Goal: Information Seeking & Learning: Learn about a topic

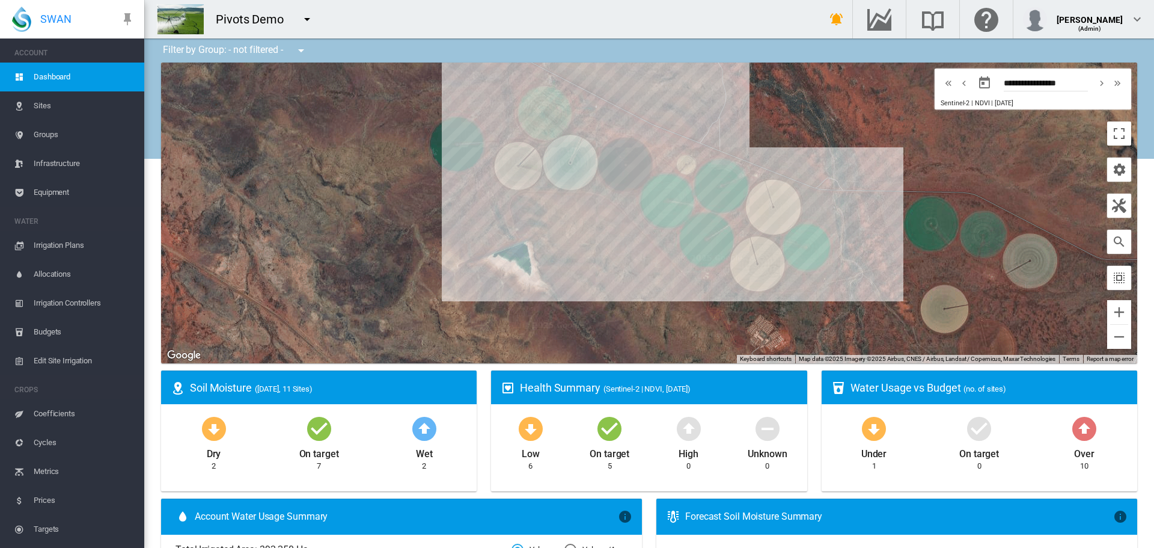
click at [298, 16] on button "button" at bounding box center [307, 19] width 24 height 24
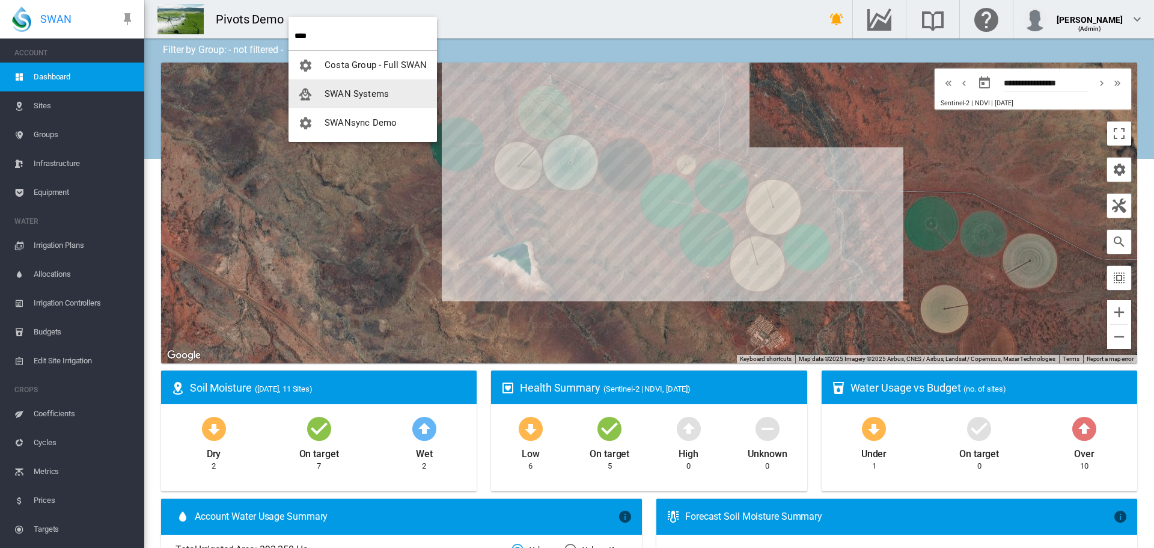
type input "****"
click at [346, 94] on span "SWAN Systems" at bounding box center [357, 93] width 64 height 11
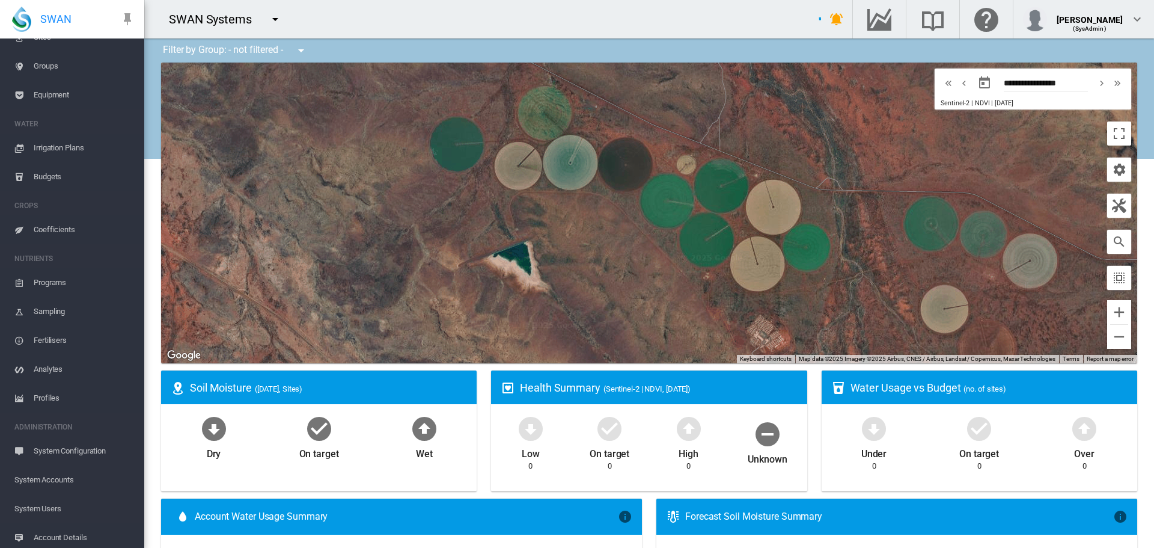
scroll to position [130, 0]
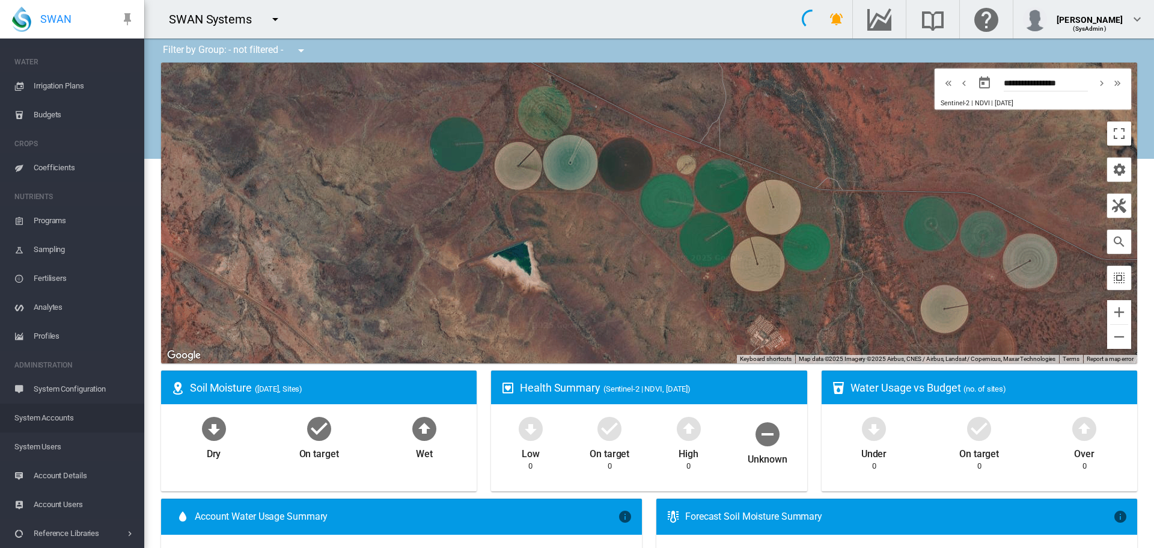
click at [38, 420] on span "System Accounts" at bounding box center [74, 417] width 120 height 29
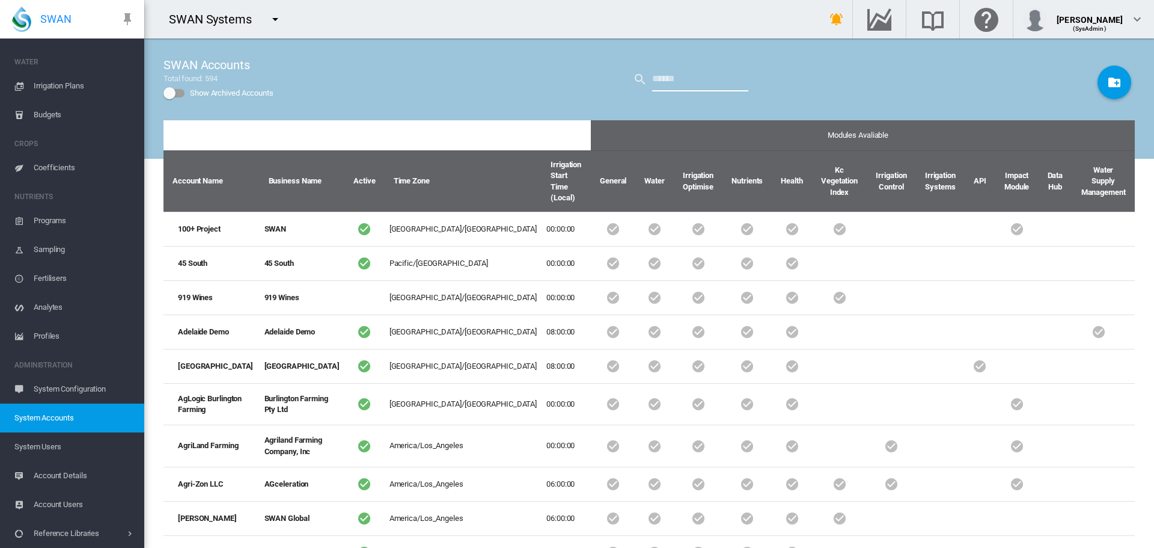
click at [672, 79] on input "text" at bounding box center [700, 79] width 96 height 24
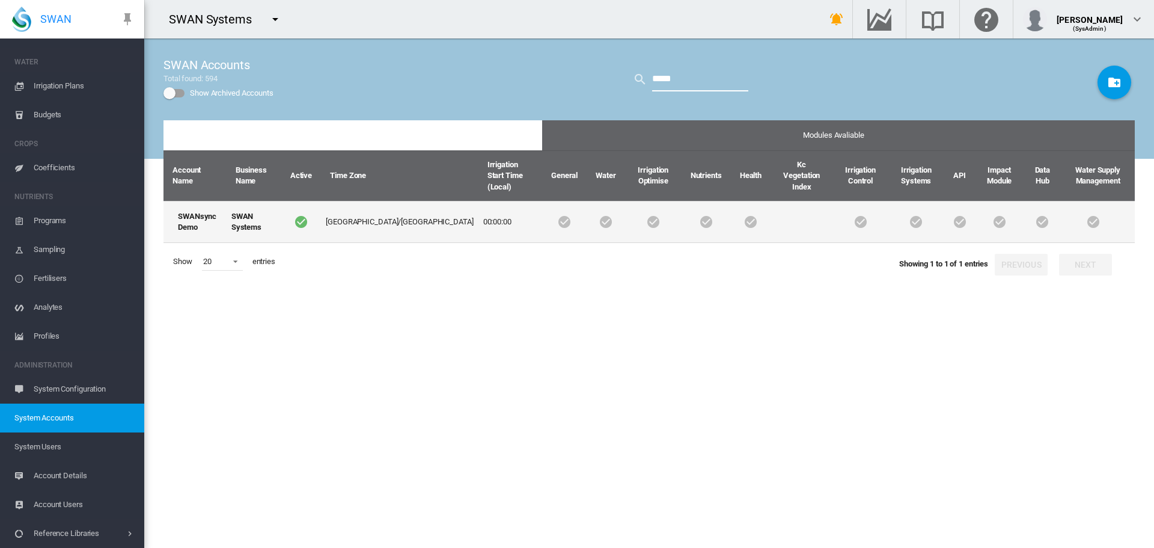
type input "*****"
click at [206, 206] on td "SWANsync Demo" at bounding box center [195, 222] width 63 height 42
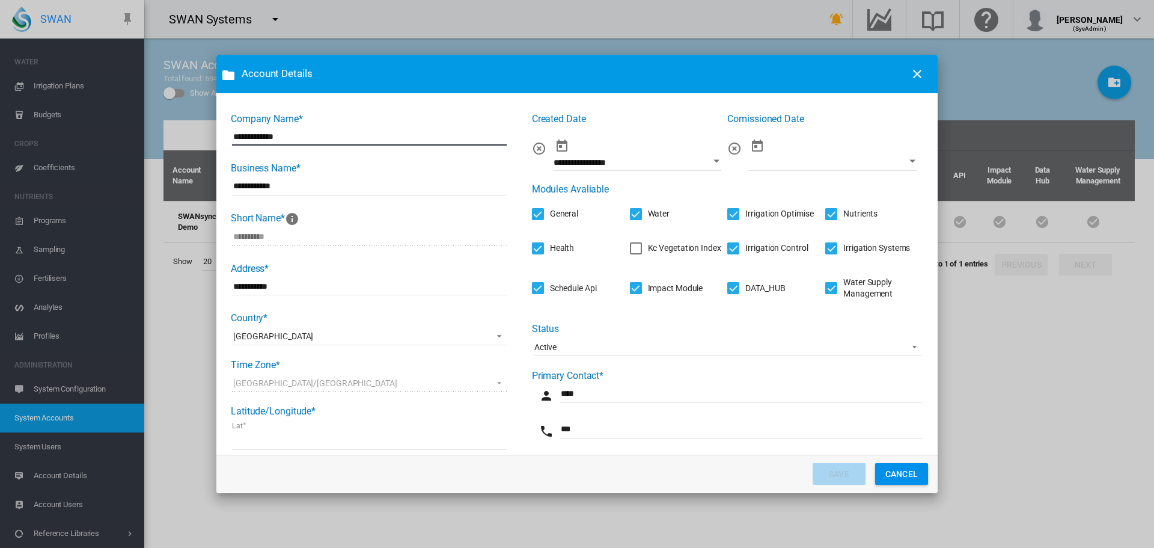
click at [262, 138] on input "**********" at bounding box center [369, 136] width 275 height 18
type input "**********"
click at [842, 469] on button "SAVE" at bounding box center [839, 474] width 53 height 22
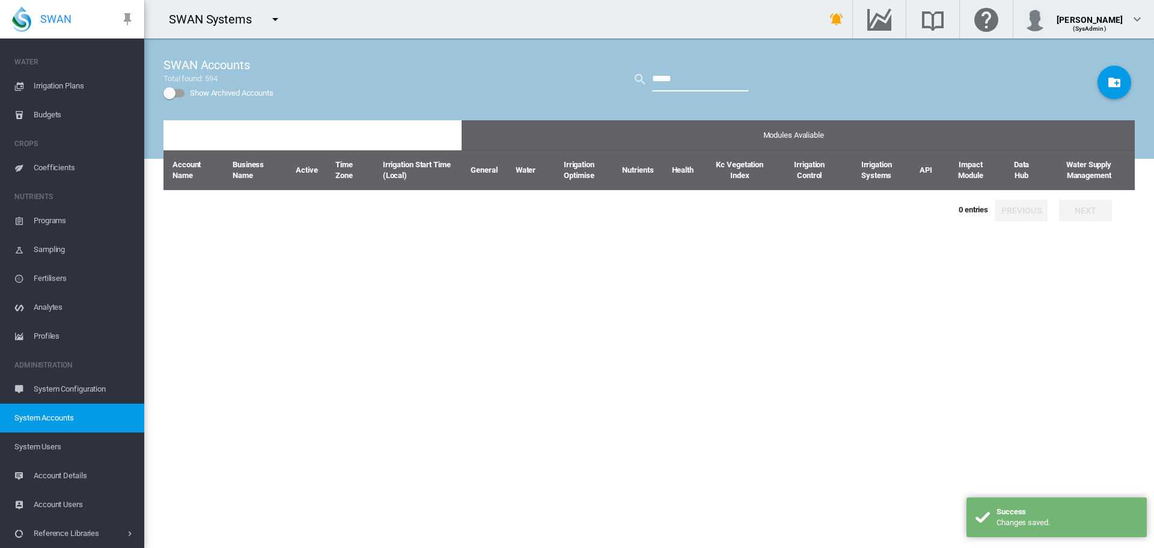
click at [702, 84] on input "*****" at bounding box center [700, 79] width 96 height 24
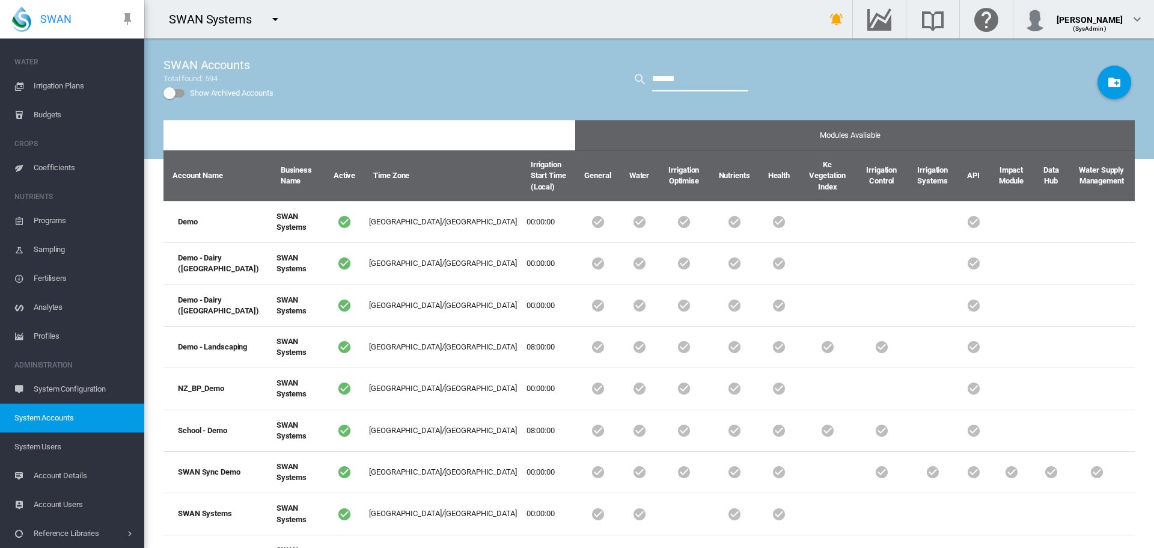
type input "******"
click at [275, 17] on md-icon "icon-menu-down" at bounding box center [275, 19] width 14 height 14
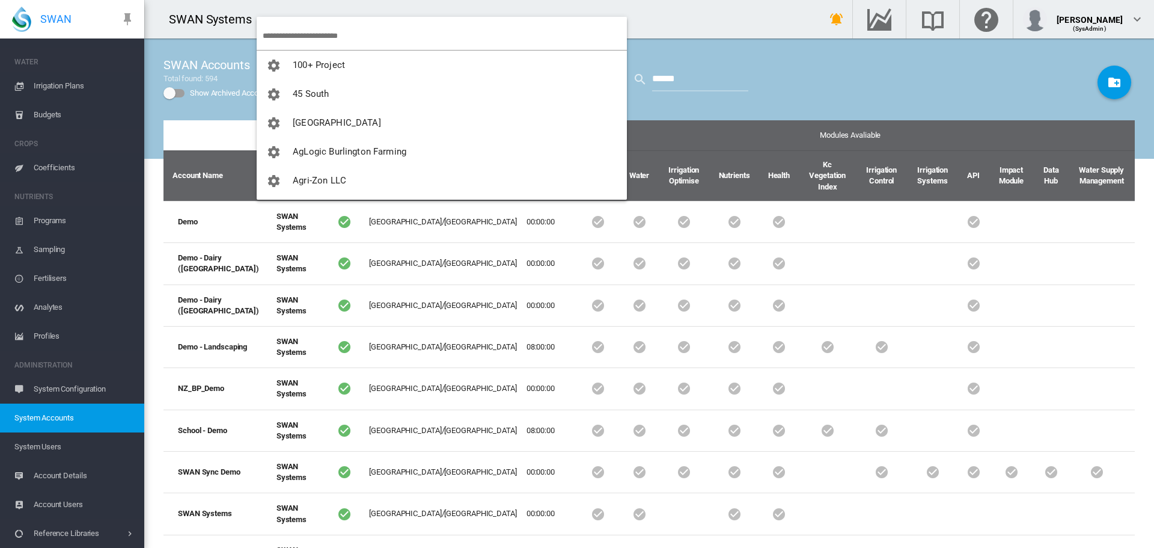
click at [286, 31] on input "search" at bounding box center [445, 36] width 364 height 28
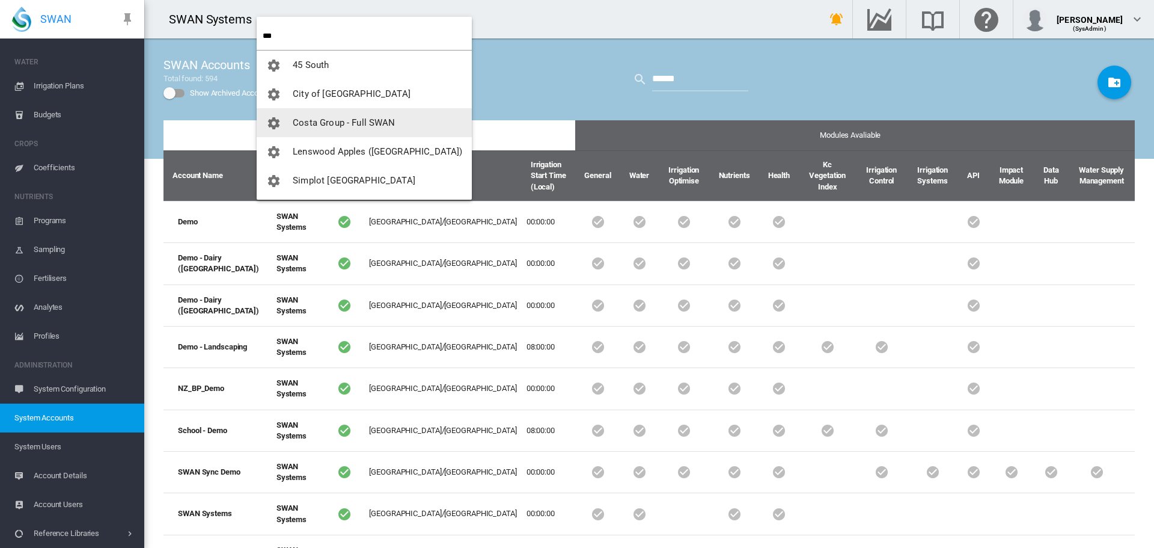
type input "***"
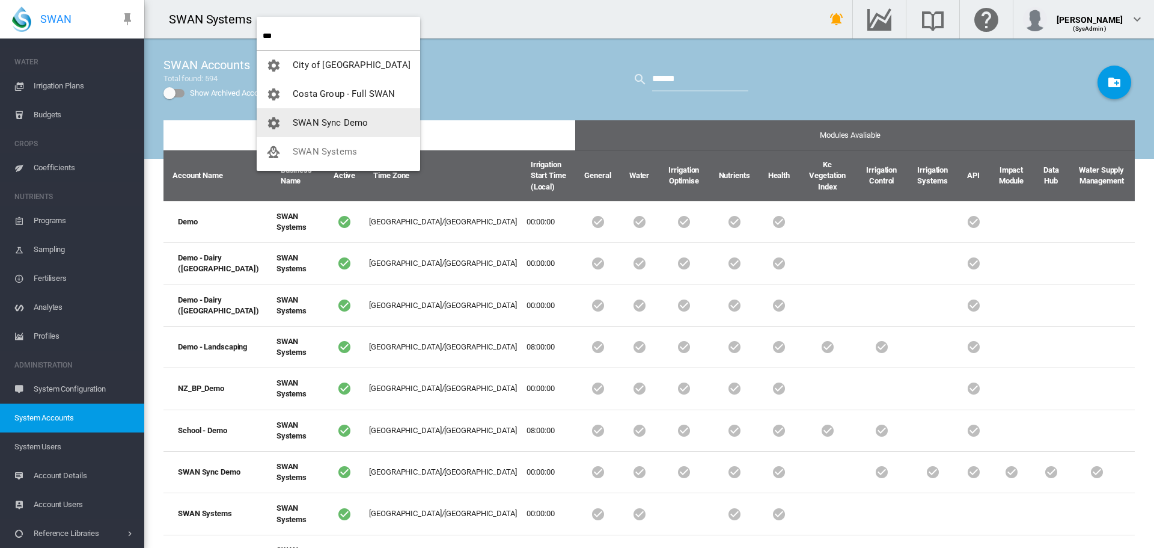
drag, startPoint x: 320, startPoint y: 125, endPoint x: 268, endPoint y: 106, distance: 55.7
click at [319, 125] on span "SWAN Sync Demo" at bounding box center [330, 122] width 75 height 11
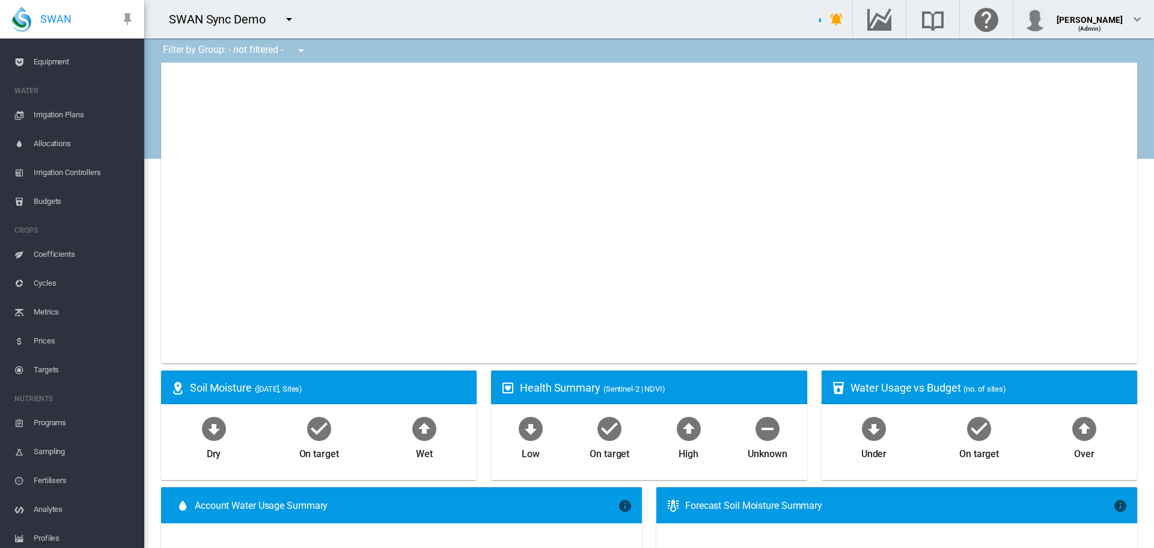
scroll to position [159, 0]
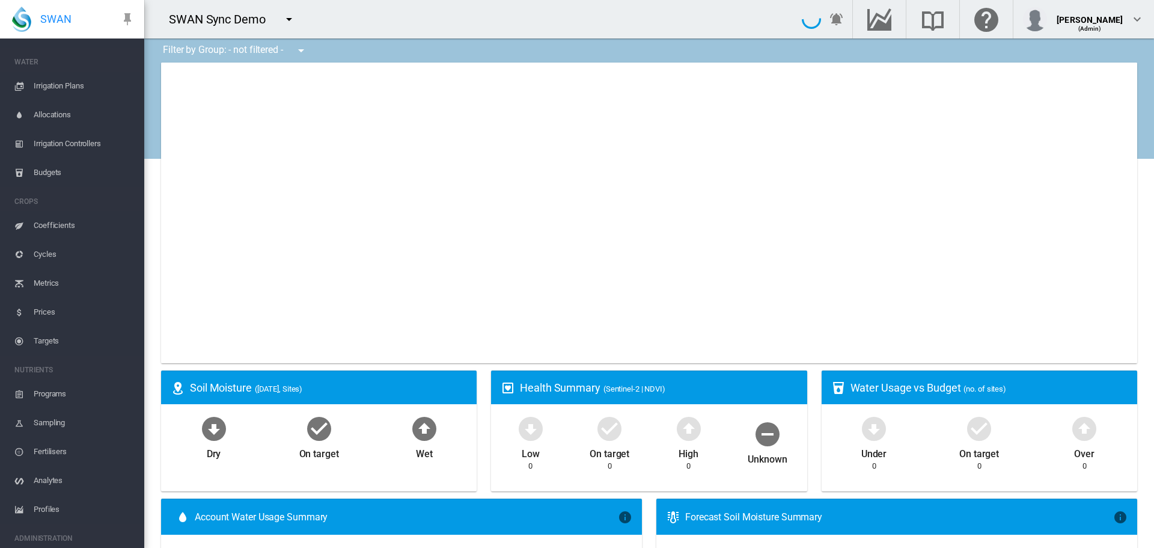
type input "**********"
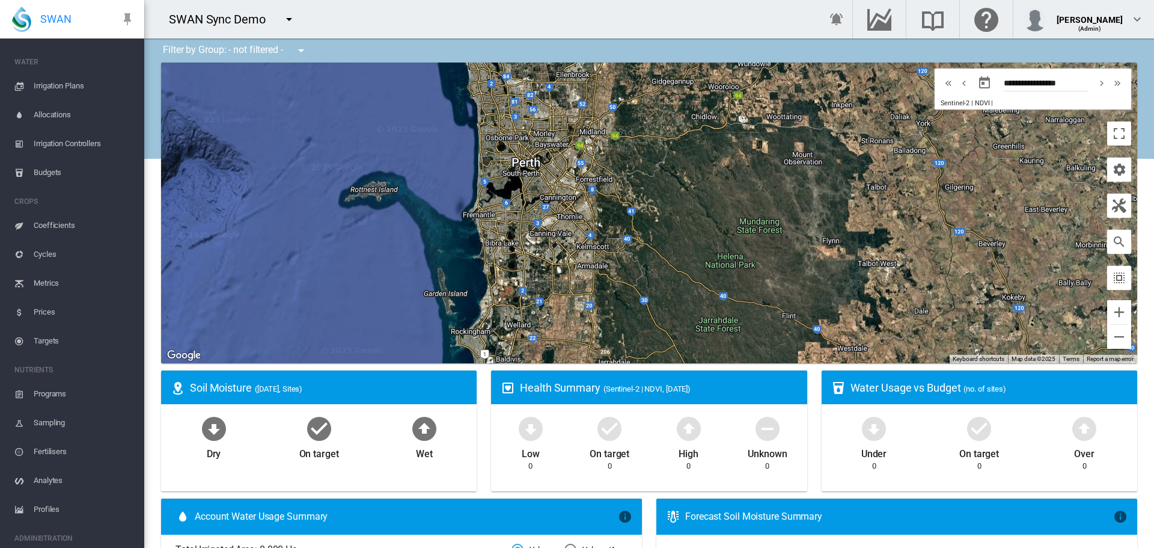
click at [287, 14] on md-icon "icon-menu-down" at bounding box center [289, 19] width 14 height 14
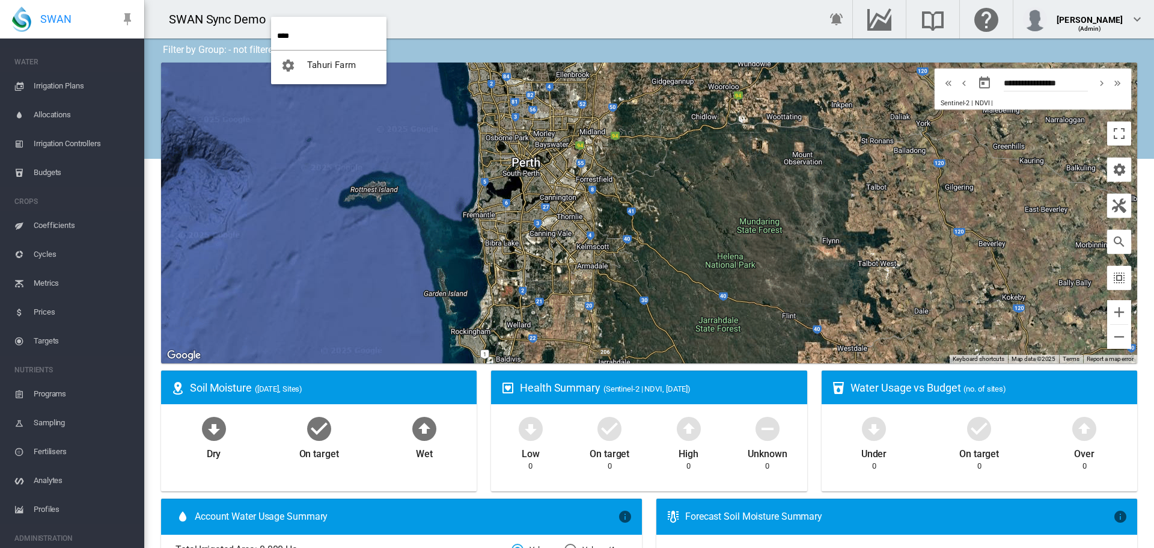
type input "****"
click at [329, 73] on button "Tahuri Farm" at bounding box center [328, 65] width 115 height 29
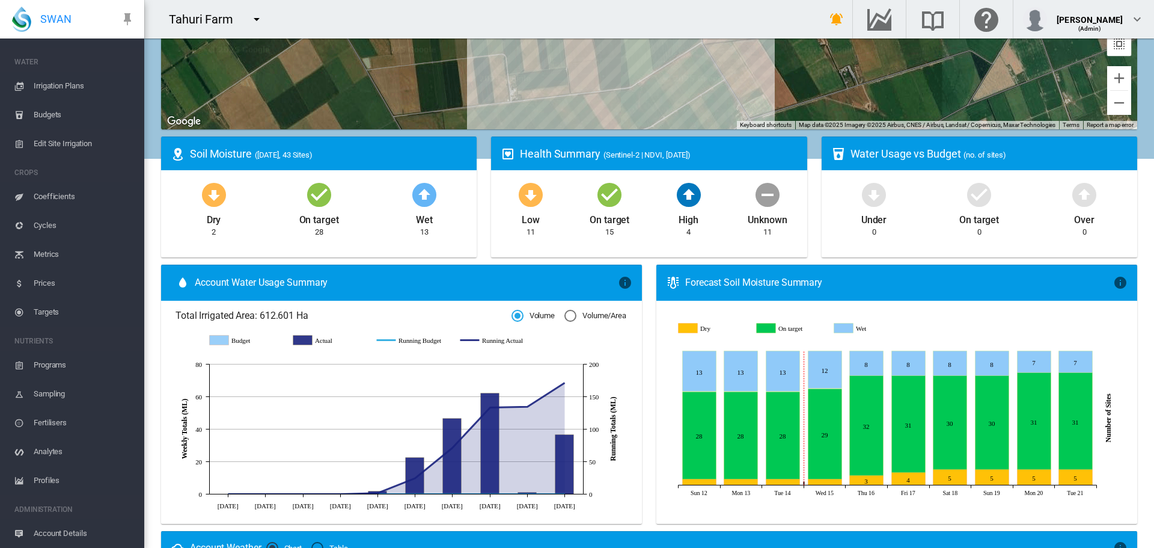
scroll to position [34, 0]
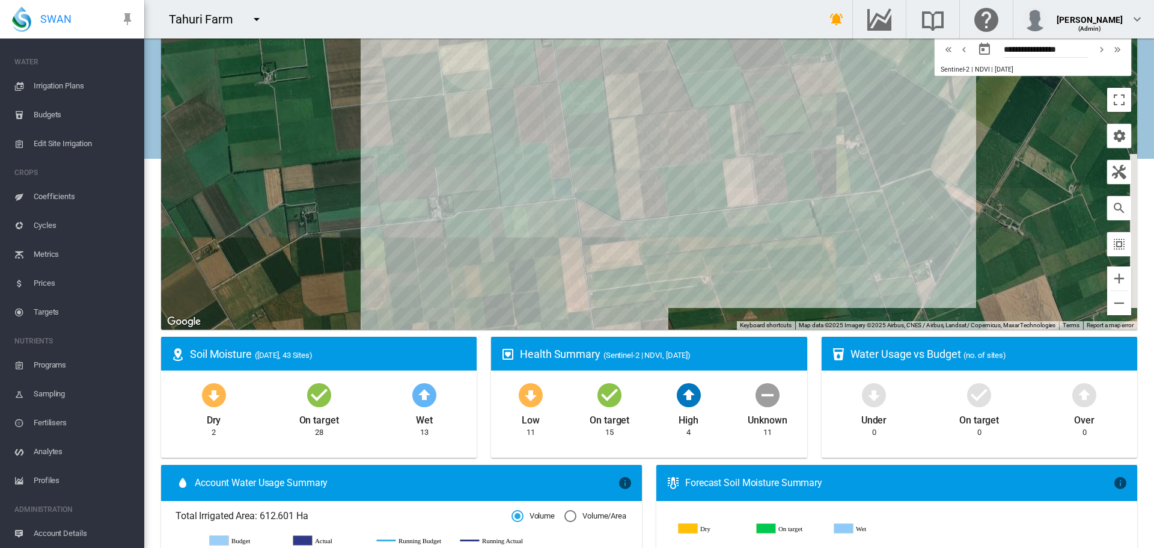
drag, startPoint x: 455, startPoint y: 227, endPoint x: 388, endPoint y: 234, distance: 66.5
click at [388, 234] on div at bounding box center [649, 179] width 976 height 301
click at [506, 166] on div "K 2 (19.58 Ha)" at bounding box center [649, 179] width 976 height 301
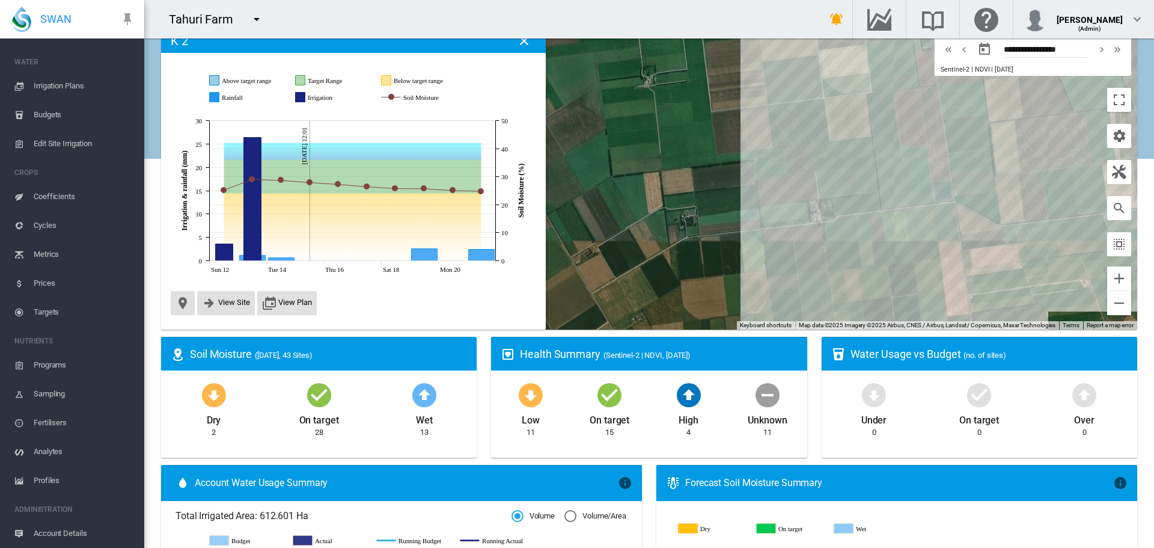
scroll to position [24, 0]
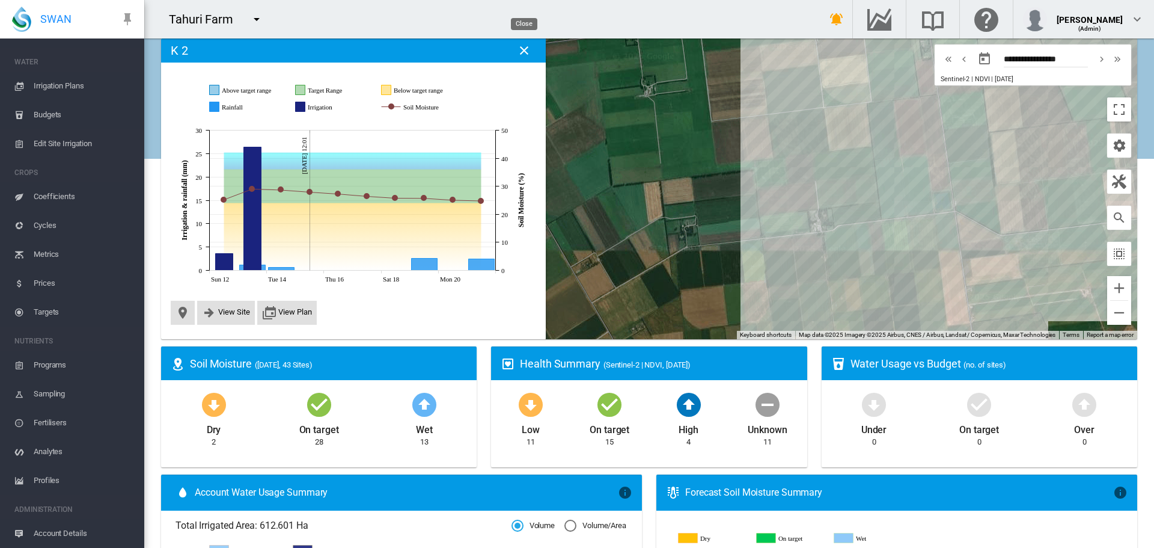
click at [515, 48] on button "Close" at bounding box center [524, 50] width 24 height 24
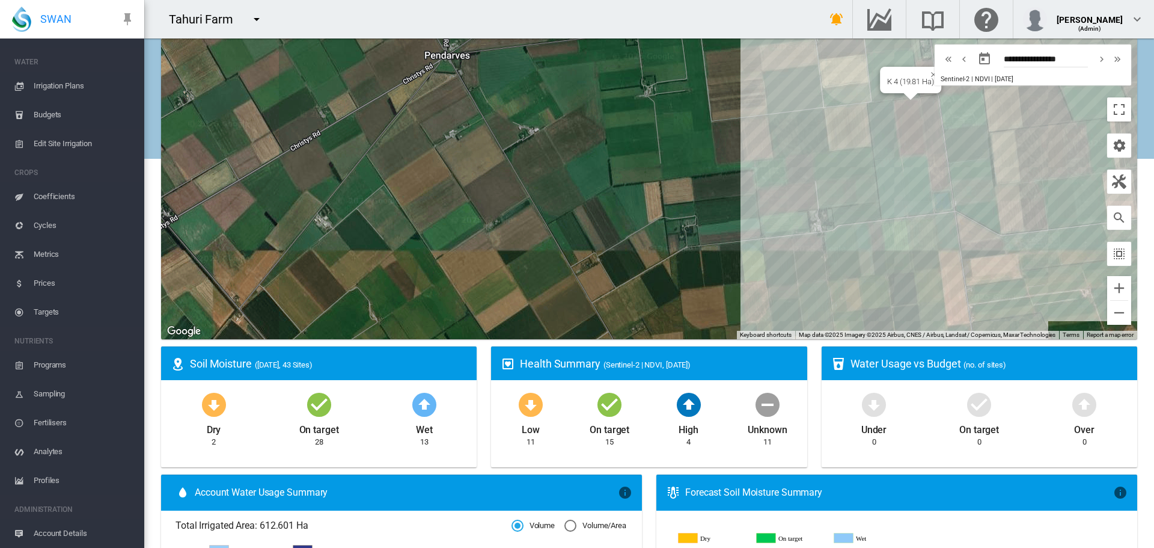
click at [903, 133] on div "K 4 (19.81 Ha)" at bounding box center [649, 188] width 976 height 301
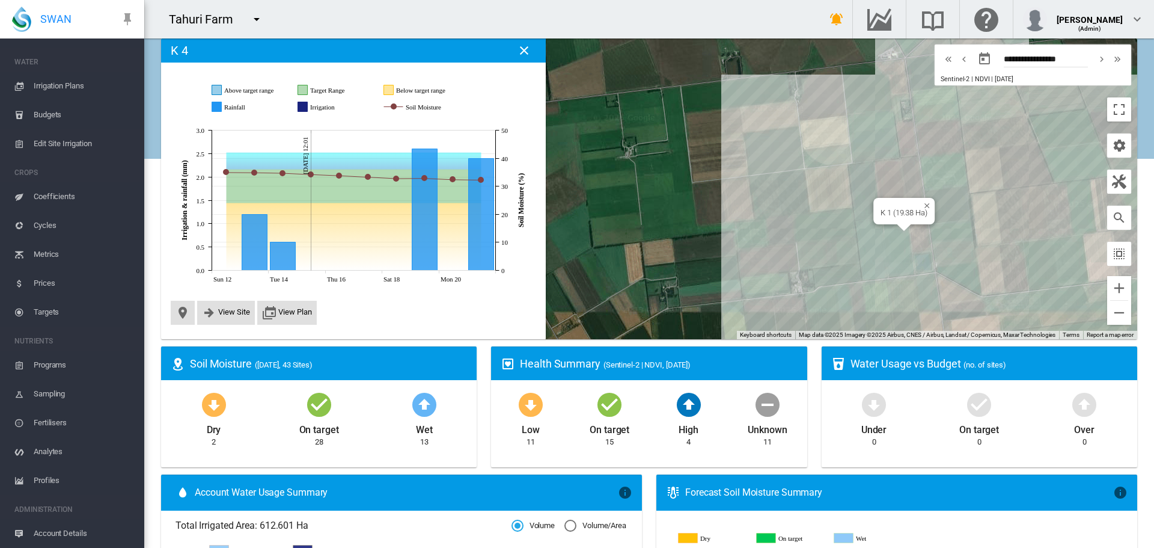
click at [902, 256] on div "K 1 (19.38 Ha)" at bounding box center [649, 188] width 976 height 301
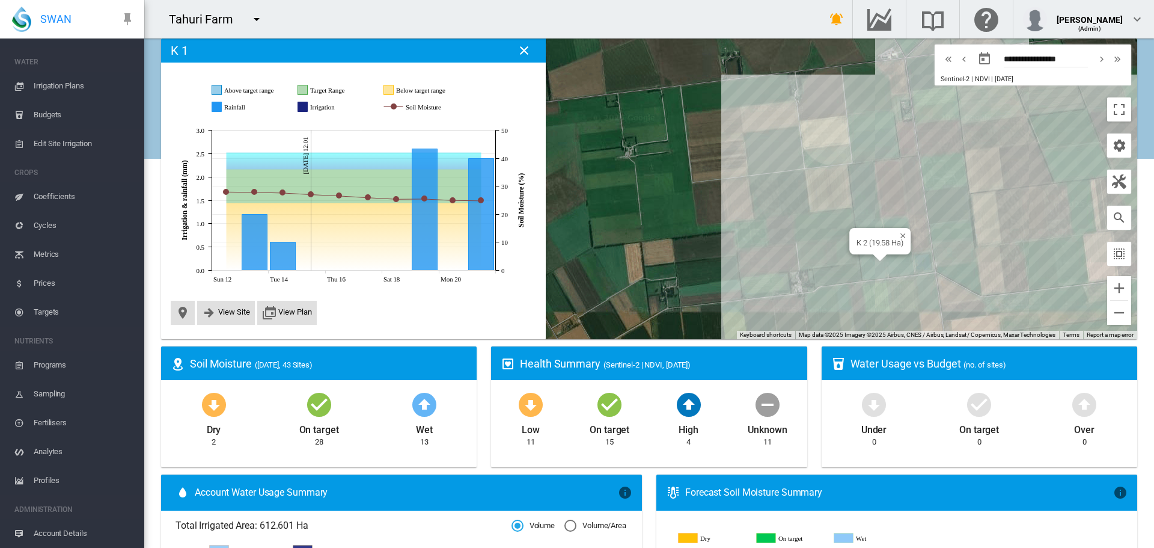
click at [868, 261] on div "K 2 (19.58 Ha)" at bounding box center [649, 188] width 976 height 301
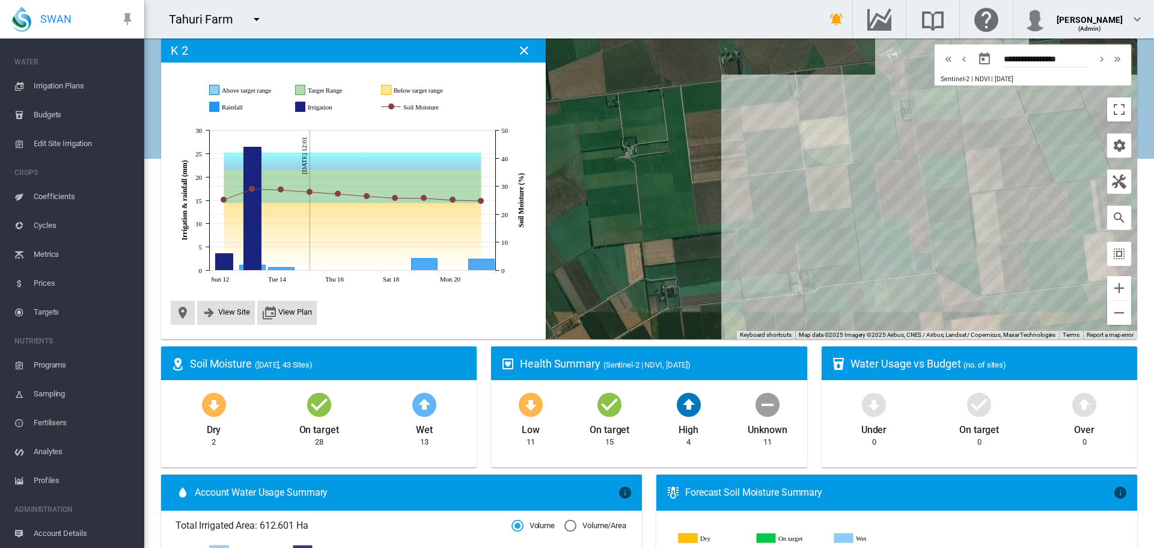
click at [949, 287] on div at bounding box center [649, 188] width 976 height 301
drag, startPoint x: 840, startPoint y: 260, endPoint x: 573, endPoint y: 185, distance: 277.5
click at [573, 185] on div at bounding box center [649, 188] width 976 height 301
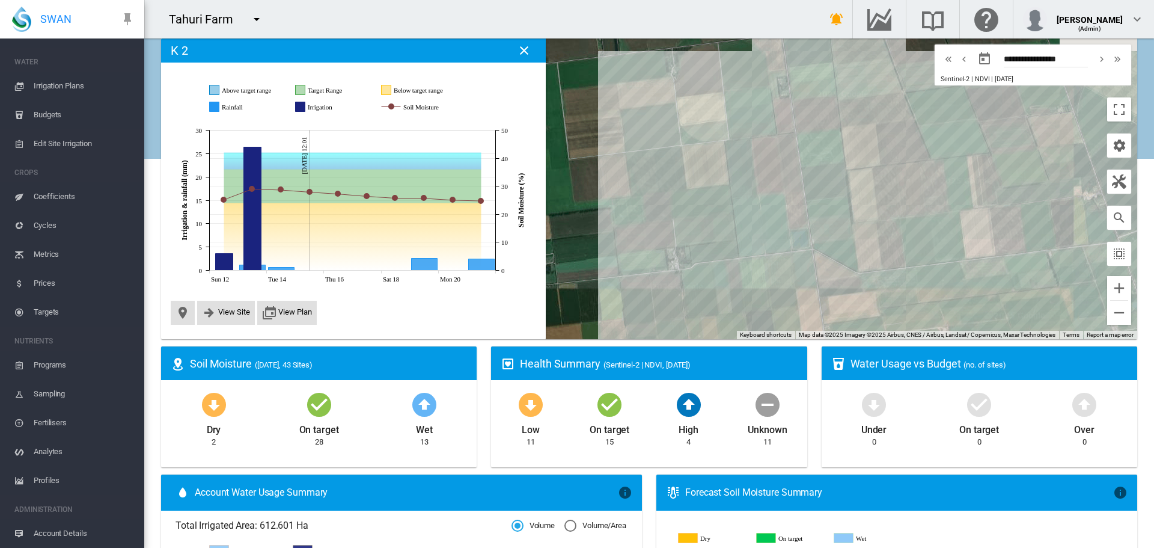
drag, startPoint x: 704, startPoint y: 221, endPoint x: 635, endPoint y: 204, distance: 71.2
click at [635, 204] on div at bounding box center [649, 188] width 976 height 301
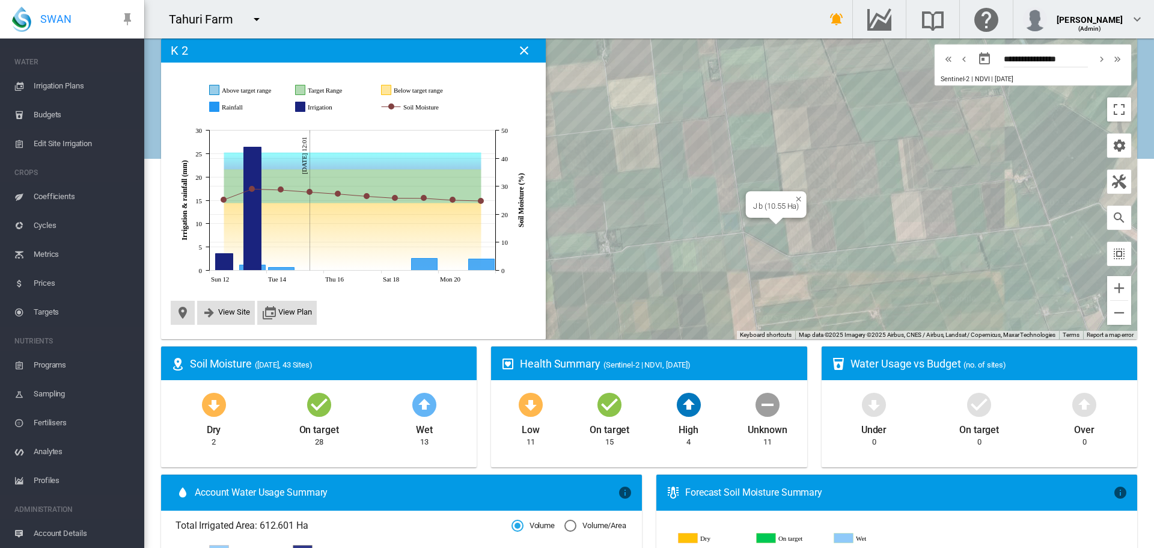
click at [771, 230] on div "J b (10.55 Ha)" at bounding box center [649, 188] width 976 height 301
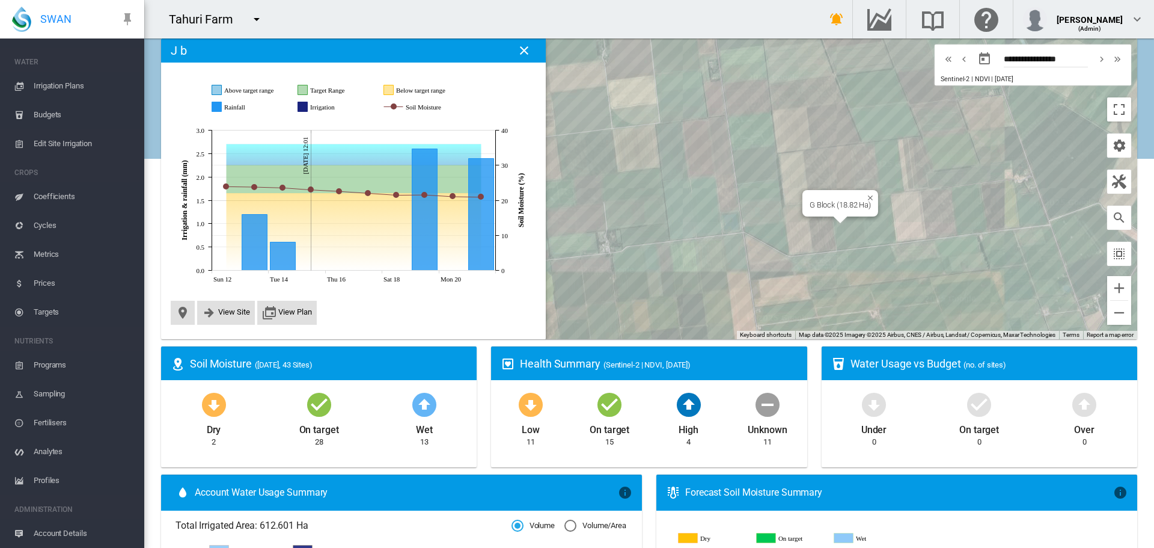
click at [855, 235] on div "G Block (18.82 Ha)" at bounding box center [649, 188] width 976 height 301
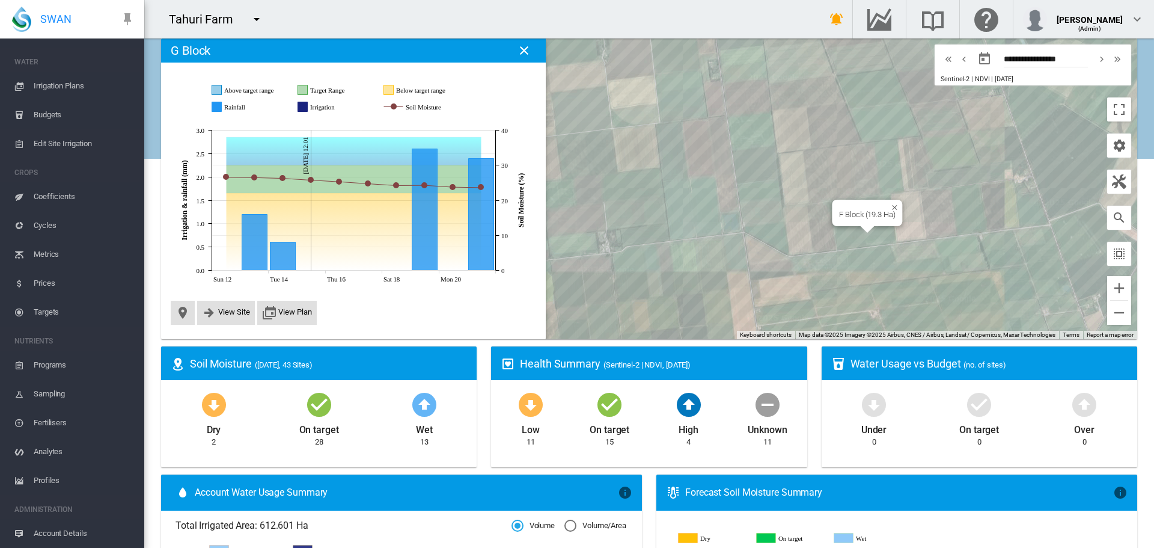
click at [884, 233] on div "F Block (19.3 Ha)" at bounding box center [649, 188] width 976 height 301
click at [874, 224] on div at bounding box center [649, 188] width 976 height 301
click at [903, 221] on div "E Block (18.88 Ha)" at bounding box center [649, 188] width 976 height 301
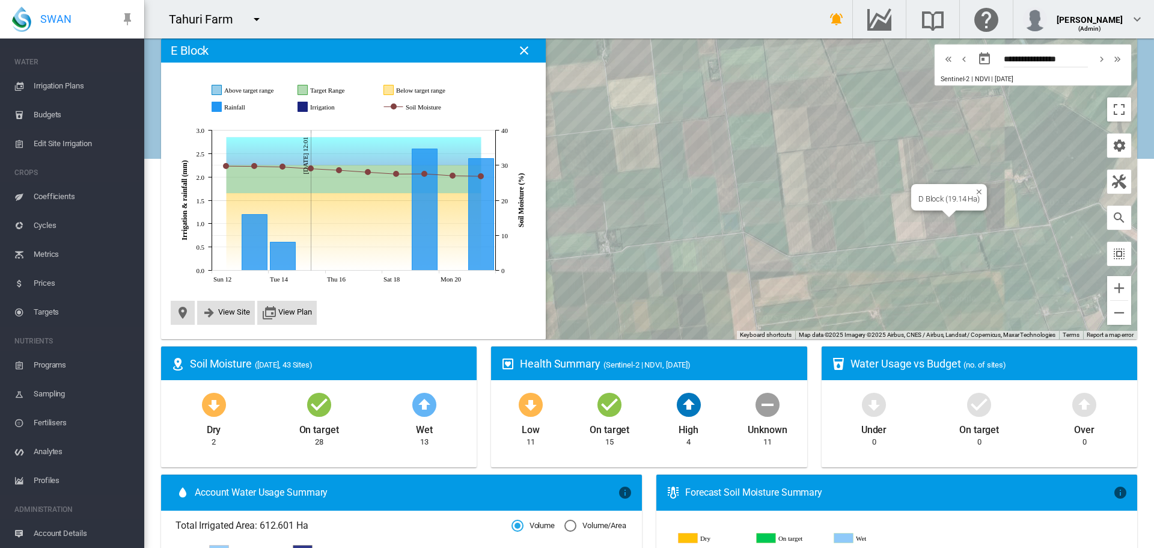
click at [930, 223] on div "D Block (19.14 Ha)" at bounding box center [649, 188] width 976 height 301
click at [974, 223] on div at bounding box center [649, 188] width 976 height 301
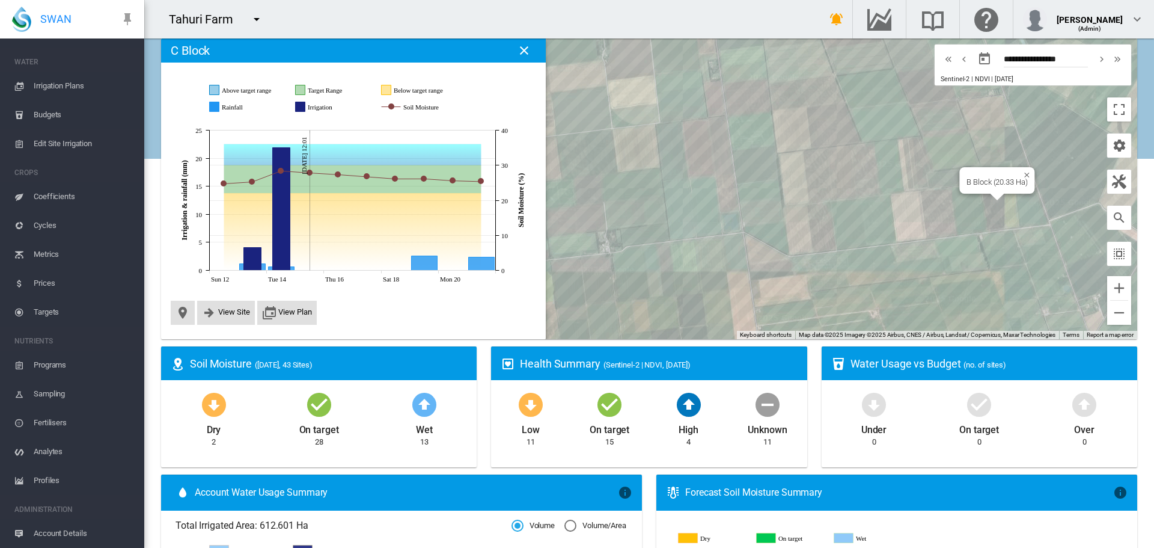
click at [993, 200] on div "B Block (20.33 Ha)" at bounding box center [649, 188] width 976 height 301
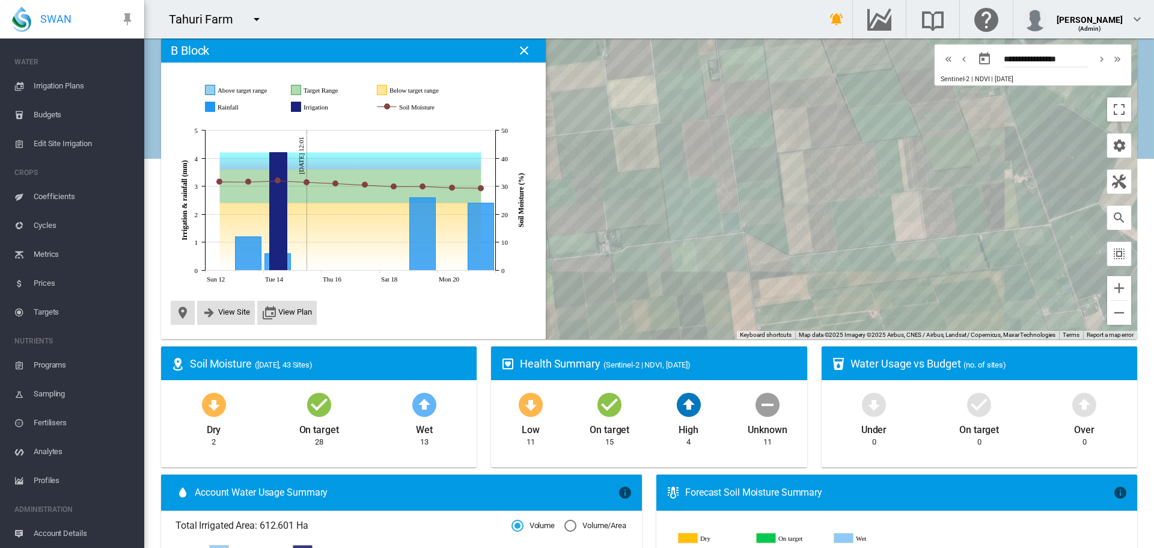
click at [995, 175] on div at bounding box center [649, 188] width 976 height 301
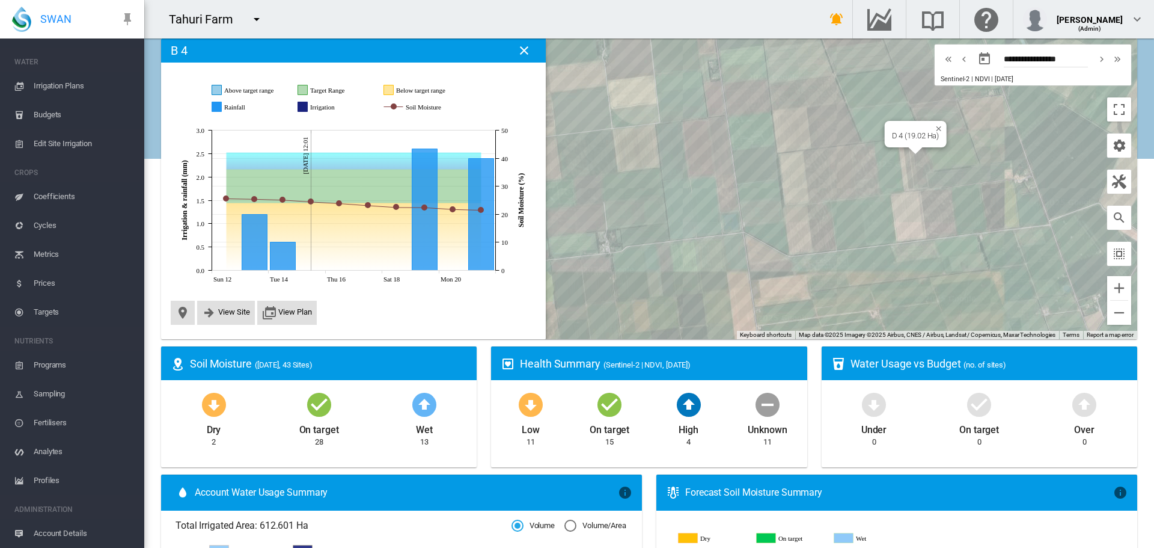
click at [911, 154] on div "D 4 (19.02 Ha)" at bounding box center [649, 188] width 976 height 301
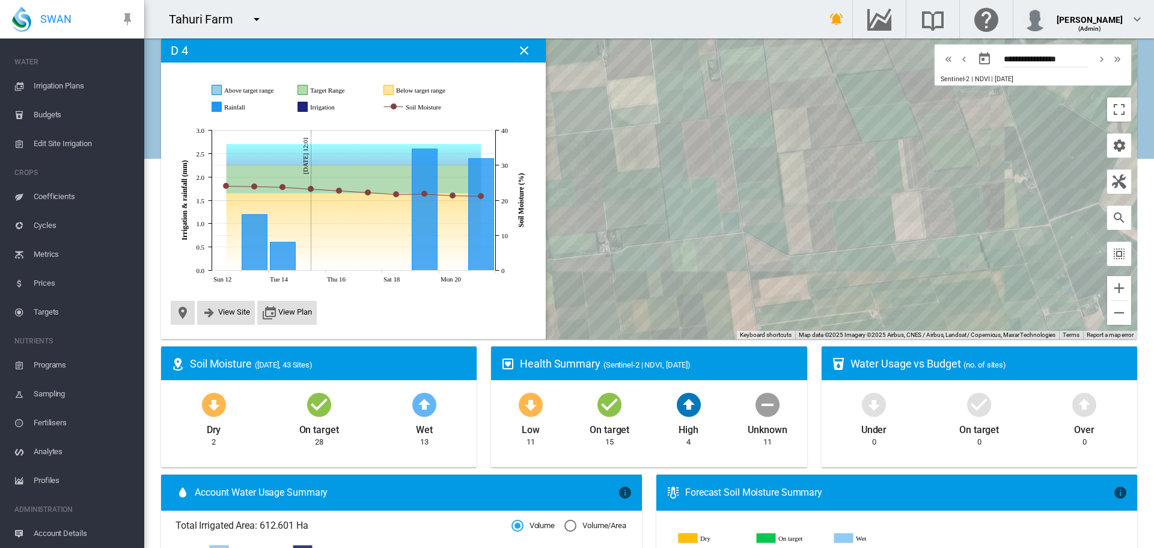
click at [882, 164] on div at bounding box center [649, 188] width 976 height 301
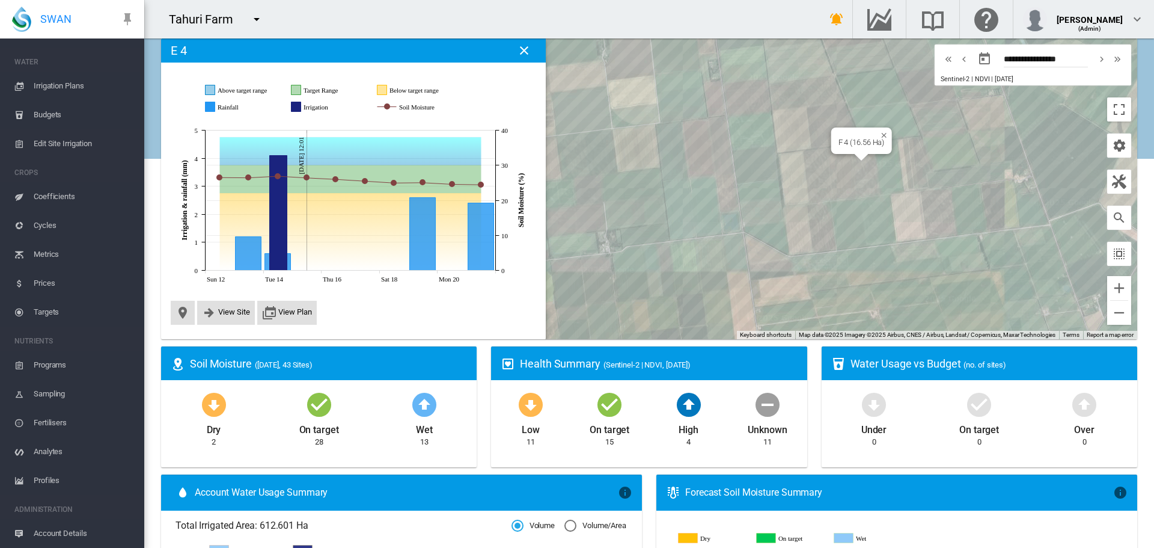
click at [857, 161] on div "F 4 (16.56 Ha)" at bounding box center [649, 188] width 976 height 301
click at [839, 172] on div at bounding box center [649, 188] width 976 height 301
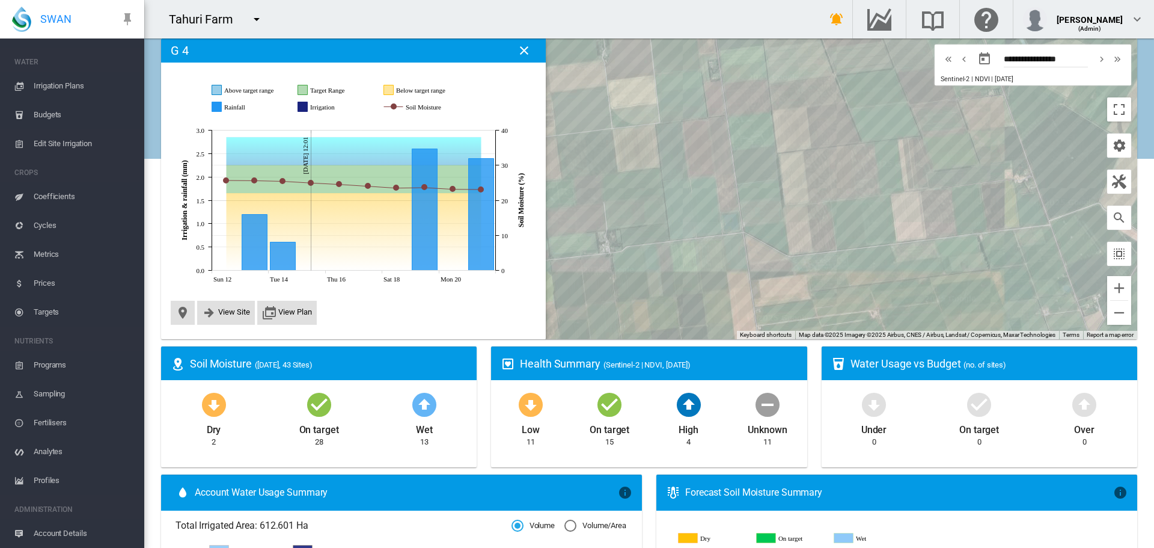
click at [738, 76] on div at bounding box center [649, 188] width 976 height 301
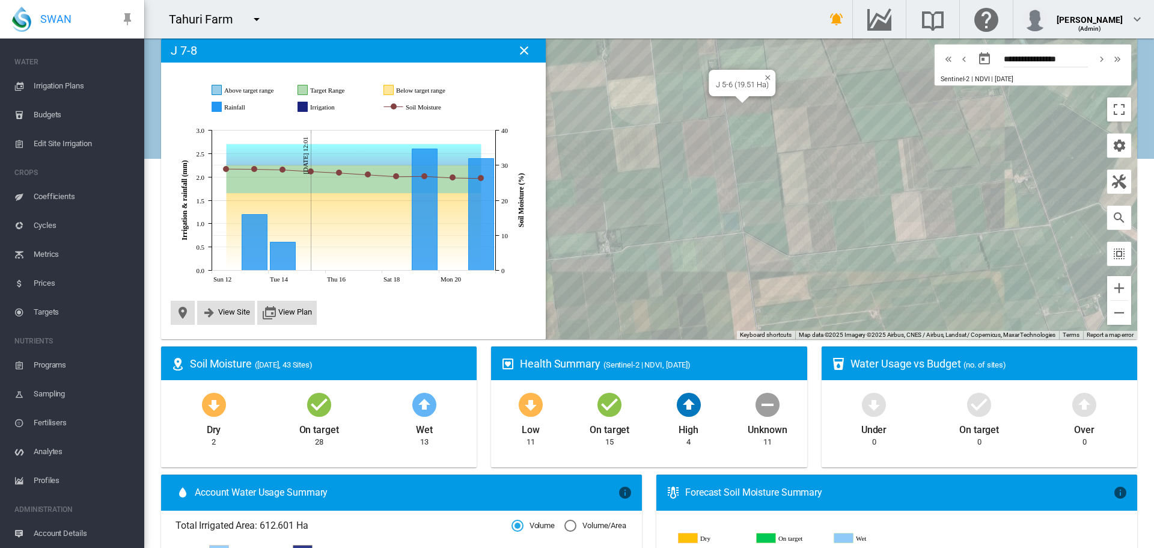
click at [738, 103] on div "J 5-6 (19.51 Ha)" at bounding box center [649, 188] width 976 height 301
click at [749, 125] on div at bounding box center [649, 188] width 976 height 301
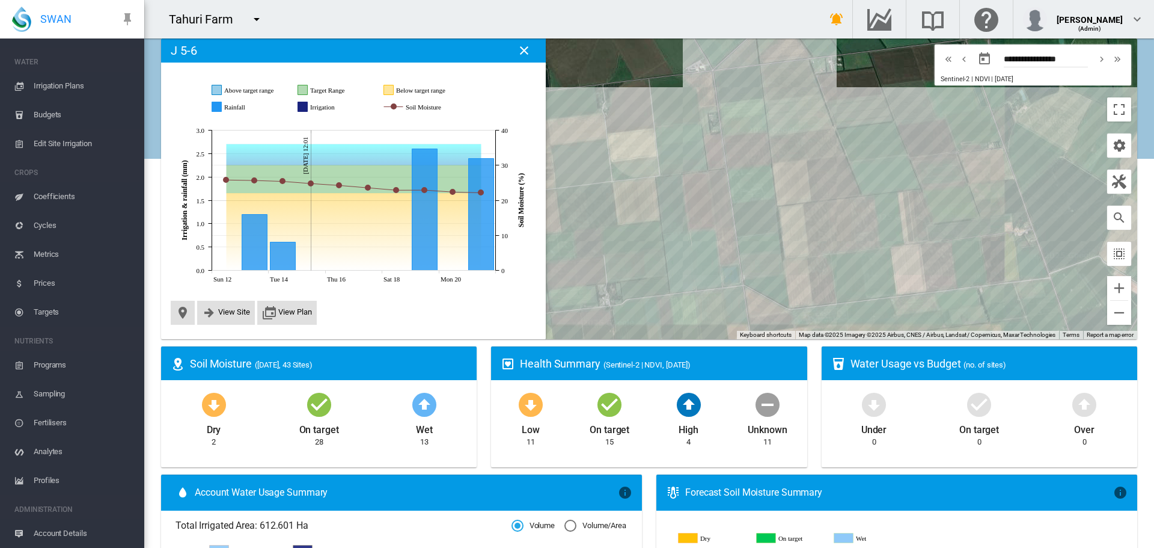
drag, startPoint x: 594, startPoint y: 91, endPoint x: 599, endPoint y: 143, distance: 52.0
click at [599, 143] on div at bounding box center [649, 188] width 976 height 301
click at [735, 85] on div "J 9-10 (19.167 Ha)" at bounding box center [649, 188] width 976 height 301
click at [714, 146] on div "K 5 (7.95 Ha)" at bounding box center [649, 188] width 976 height 301
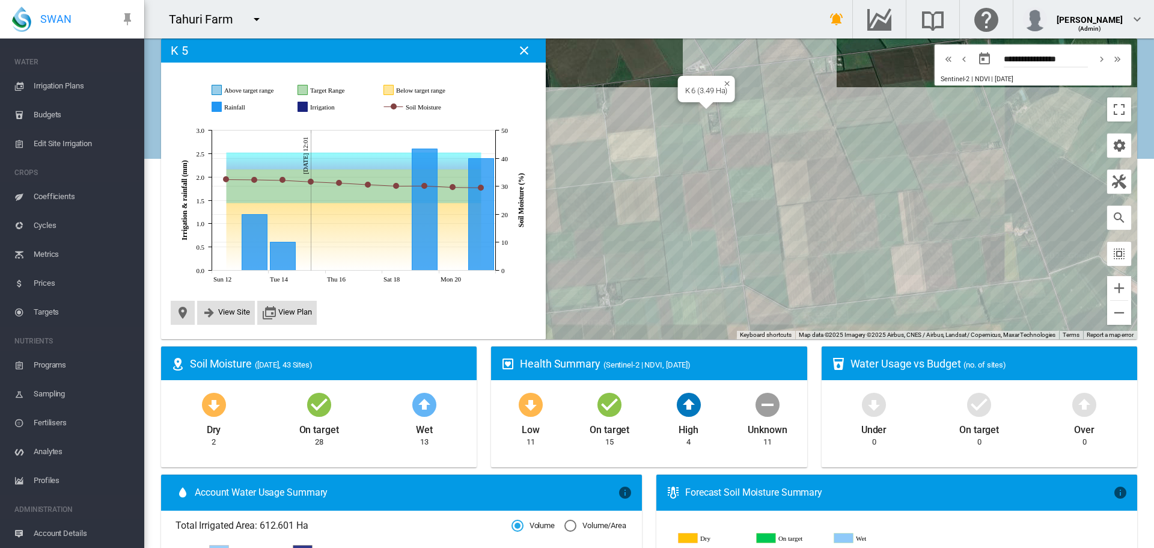
click at [702, 115] on div "K 6 (3.49 Ha)" at bounding box center [649, 188] width 976 height 301
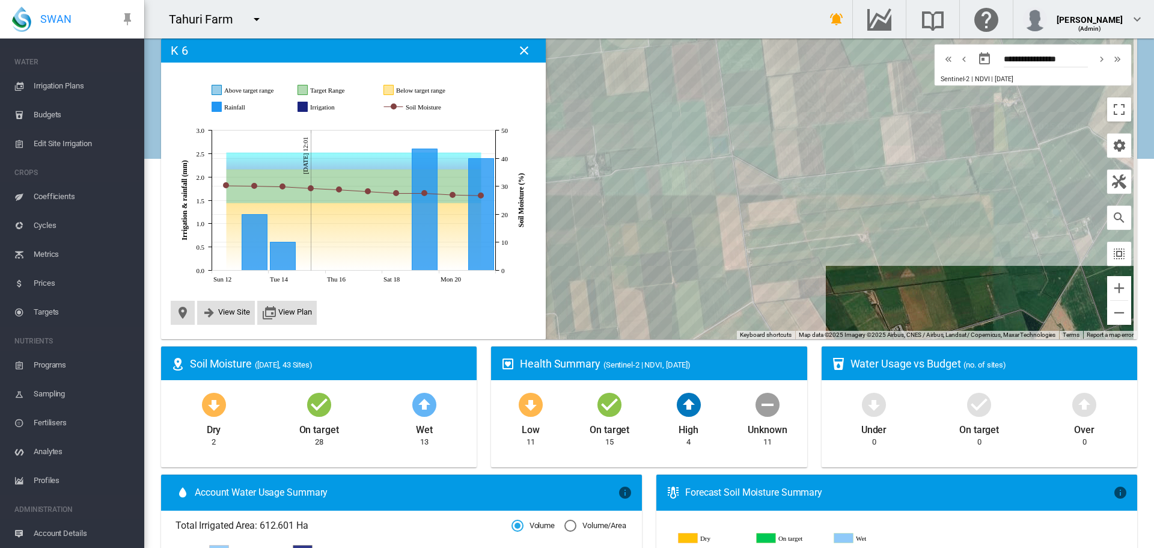
drag, startPoint x: 590, startPoint y: 272, endPoint x: 576, endPoint y: 139, distance: 133.0
click at [576, 139] on div at bounding box center [649, 188] width 976 height 301
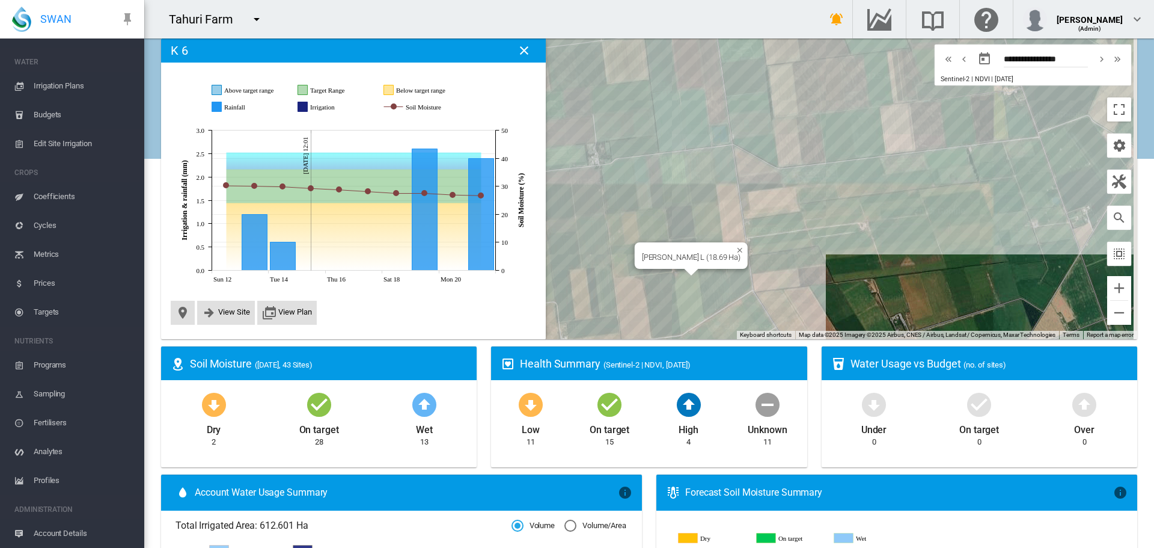
click at [681, 278] on div "[PERSON_NAME] L (18.69 Ha)" at bounding box center [649, 188] width 976 height 301
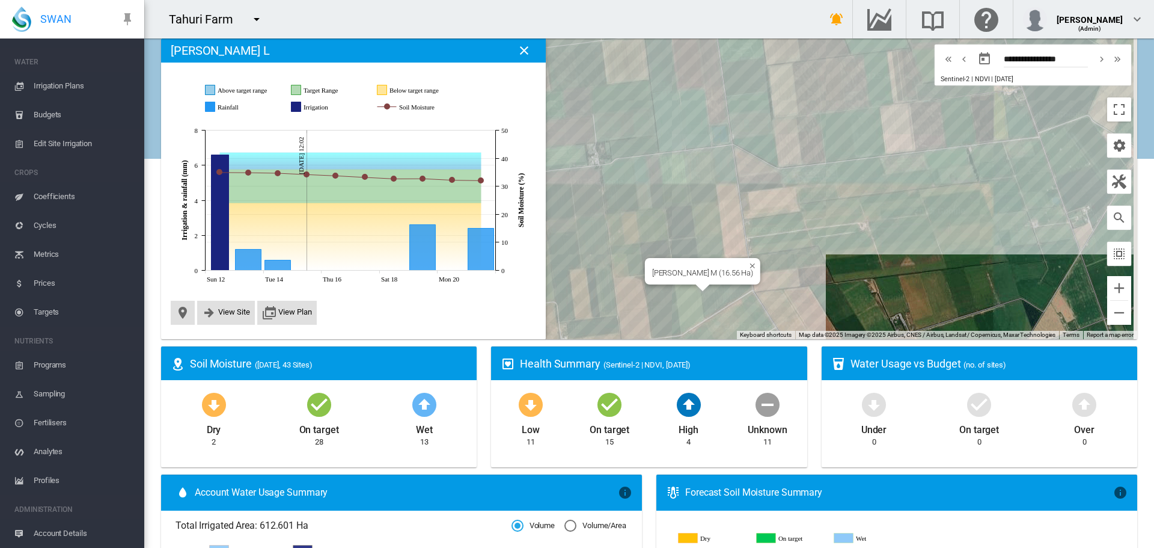
click at [714, 297] on div "[PERSON_NAME] M (16.56 Ha)" at bounding box center [649, 188] width 976 height 301
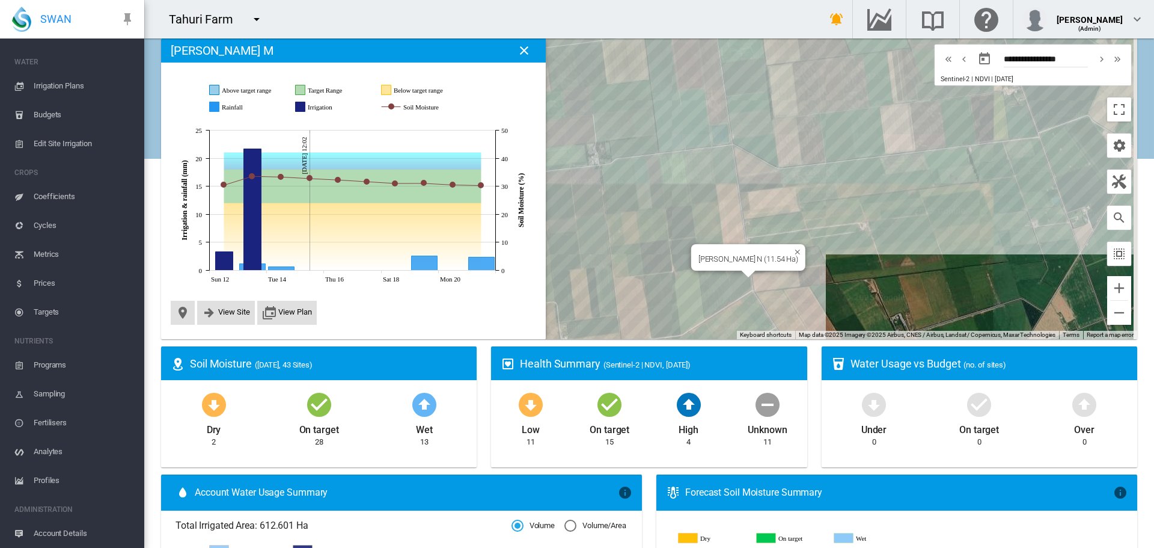
click at [744, 281] on div "[PERSON_NAME] N (11.54 Ha)" at bounding box center [649, 188] width 976 height 301
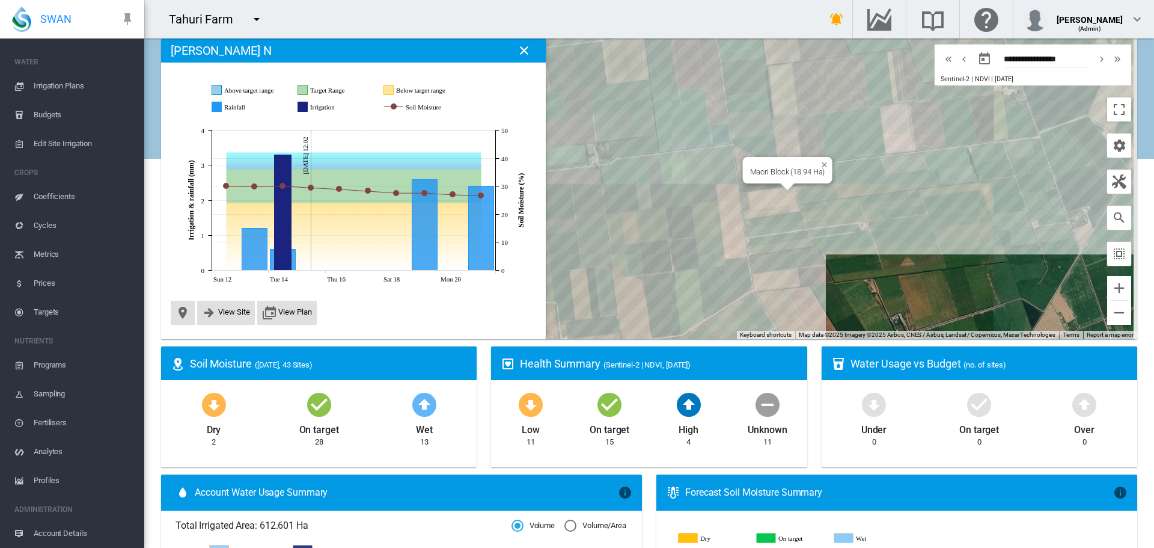
click at [750, 197] on div "Maori Block (18.94 Ha)" at bounding box center [649, 188] width 976 height 301
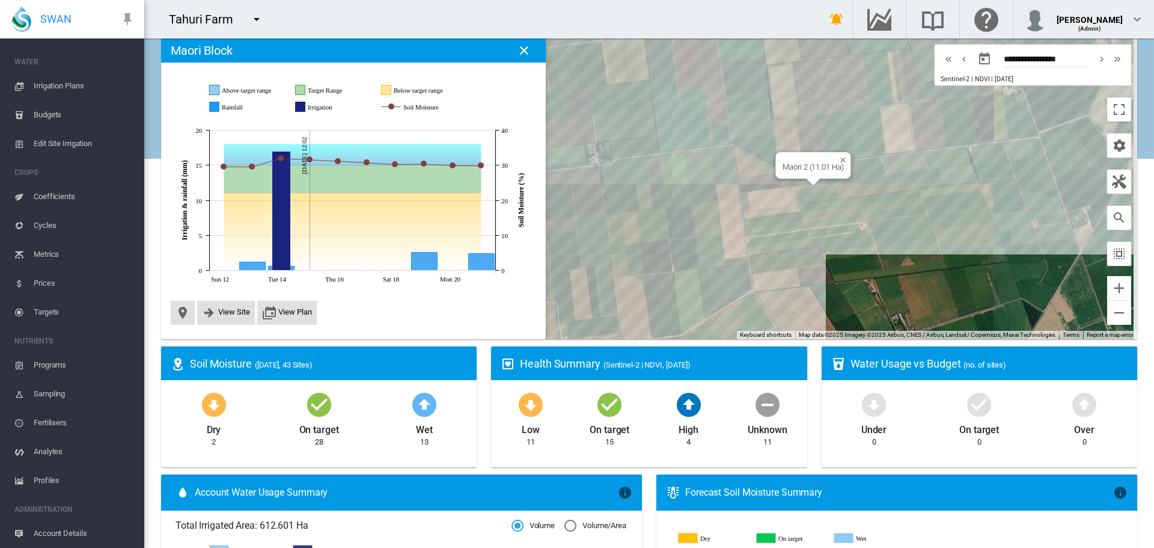
click at [805, 194] on div "Maori 2 (11.01 Ha)" at bounding box center [649, 188] width 976 height 301
click at [906, 205] on div at bounding box center [649, 188] width 976 height 301
click at [792, 173] on div at bounding box center [649, 188] width 976 height 301
click at [797, 172] on div at bounding box center [649, 188] width 976 height 301
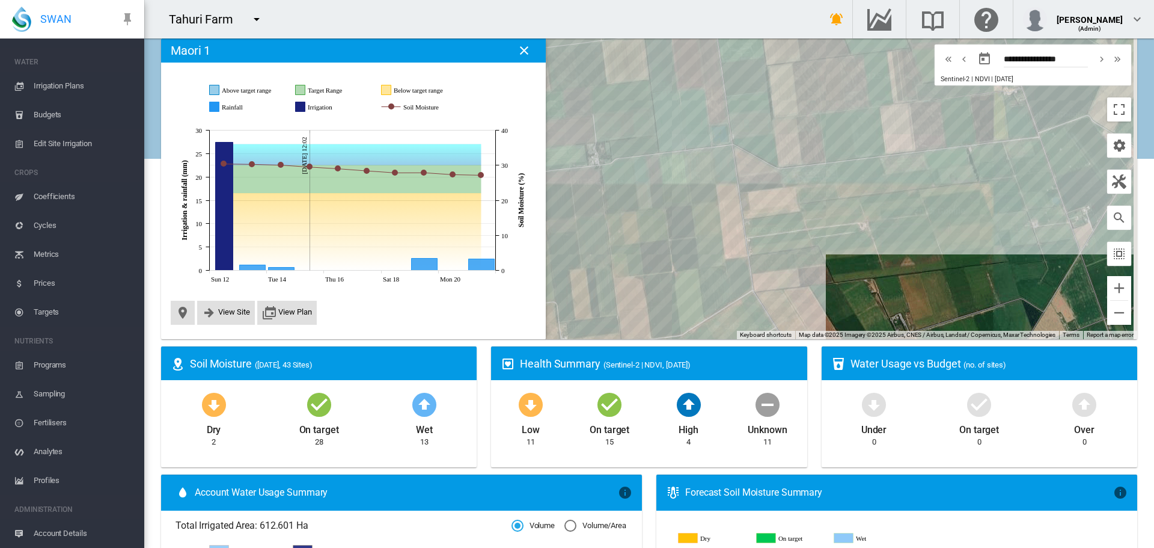
click at [771, 182] on div at bounding box center [649, 188] width 976 height 301
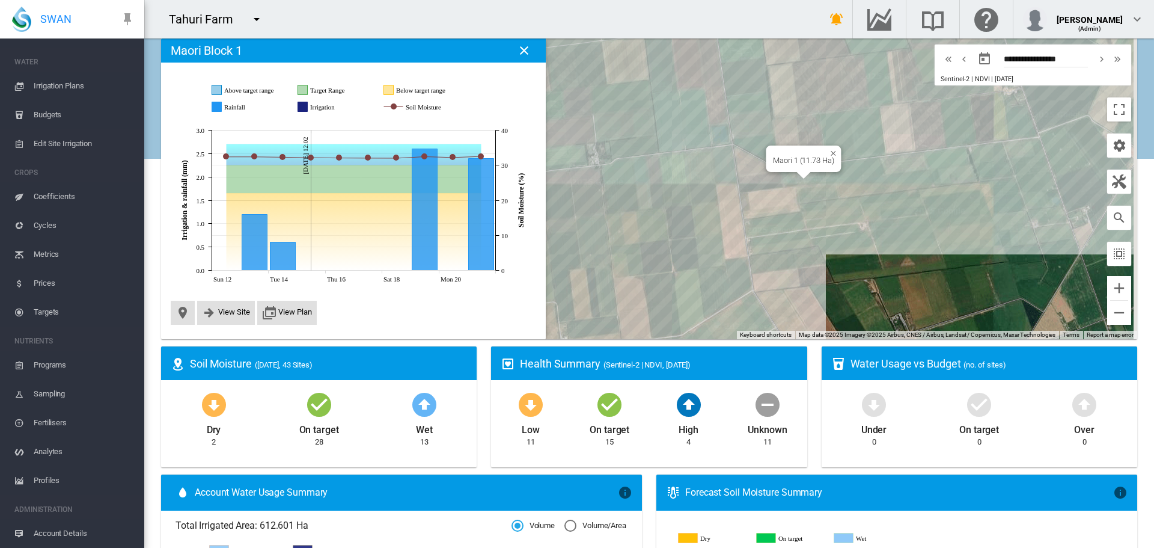
click at [800, 179] on div "Maori 1 (11.73 Ha)" at bounding box center [649, 188] width 976 height 301
